Goal: Task Accomplishment & Management: Manage account settings

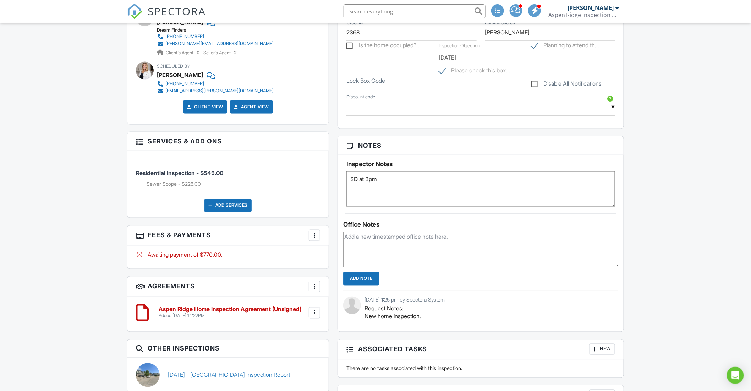
type textarea "SD at 3pm"
click at [86, 186] on div "Dashboard Templates Contacts Metrics Automations Settings Inspections Support C…" at bounding box center [375, 298] width 751 height 1280
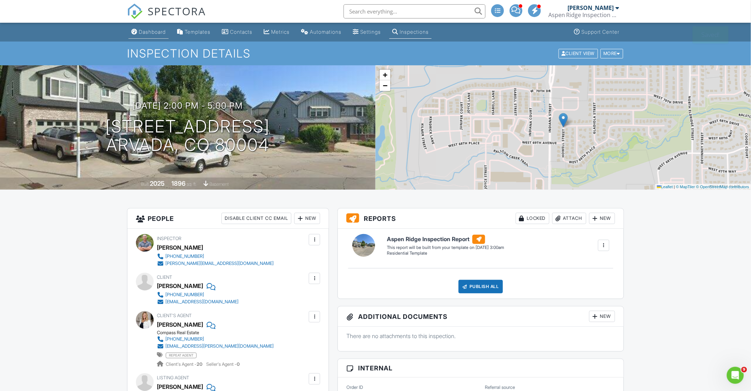
click at [159, 29] on div "Dashboard" at bounding box center [152, 32] width 27 height 6
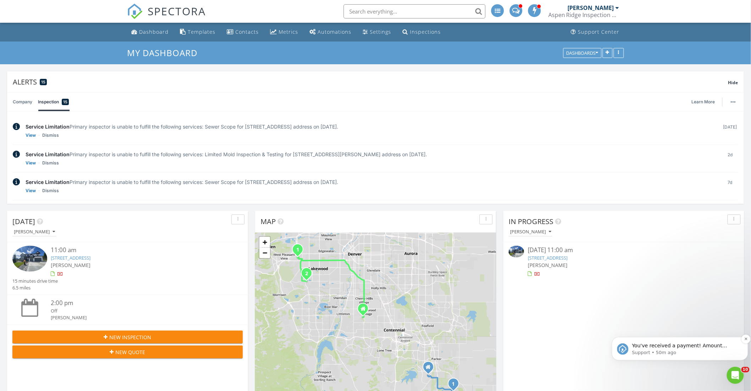
click at [685, 349] on p "Support • 50m ago" at bounding box center [684, 352] width 107 height 6
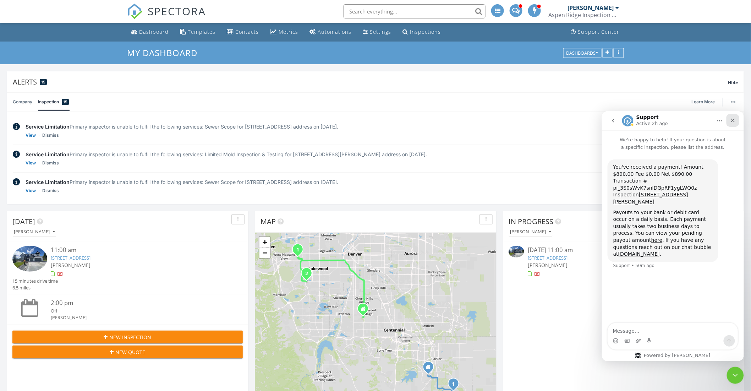
click at [734, 116] on div "Close" at bounding box center [732, 120] width 13 height 13
